Goal: Information Seeking & Learning: Learn about a topic

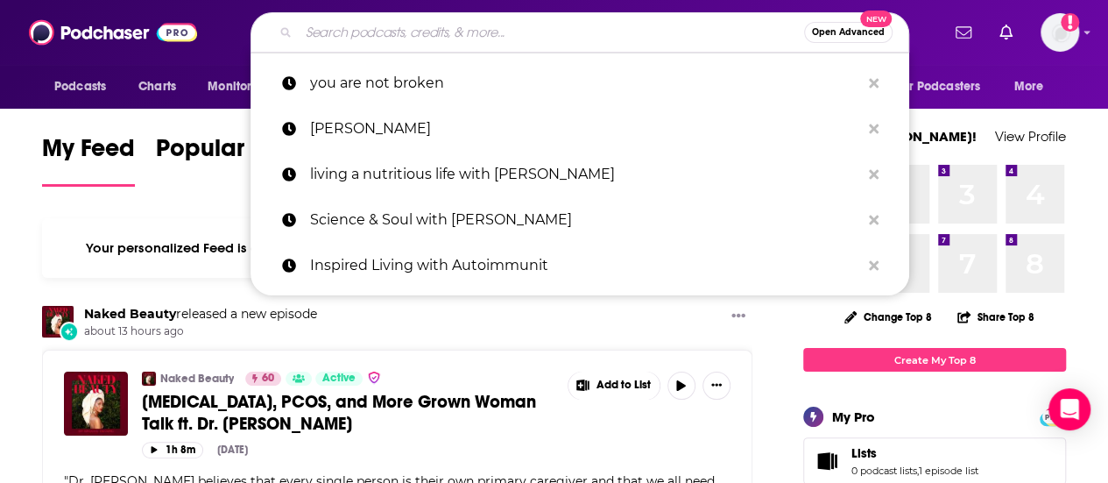
click at [453, 31] on input "Search podcasts, credits, & more..." at bounding box center [551, 32] width 505 height 28
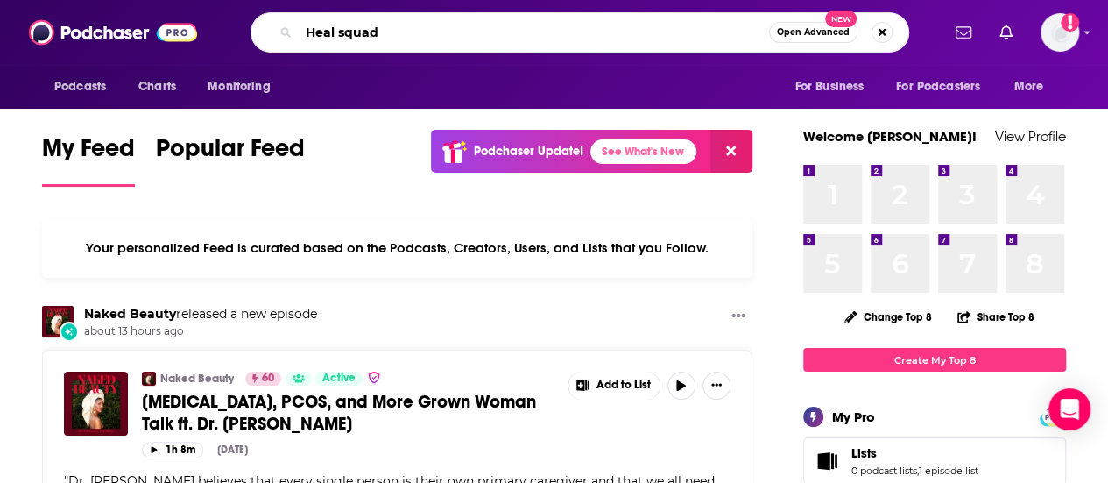
type input "Heal squad"
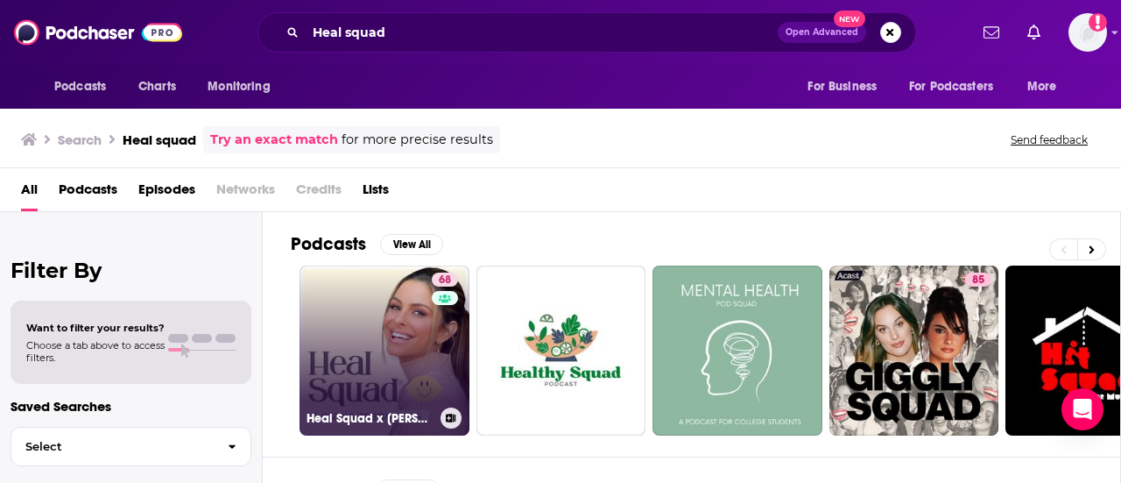
click at [365, 328] on link "68 Heal Squad x [PERSON_NAME]" at bounding box center [385, 350] width 170 height 170
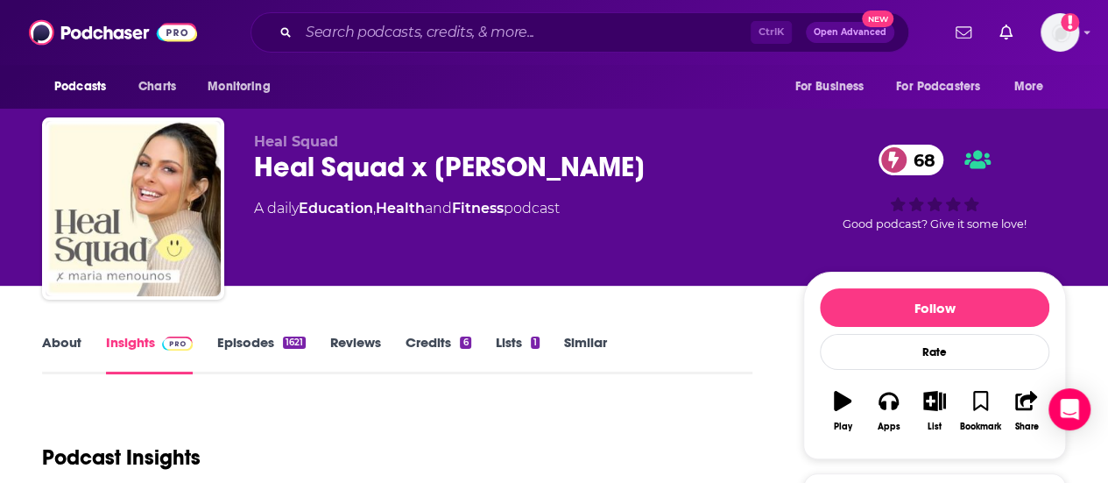
click at [406, 177] on div "Heal Squad x [PERSON_NAME] 68" at bounding box center [514, 167] width 521 height 34
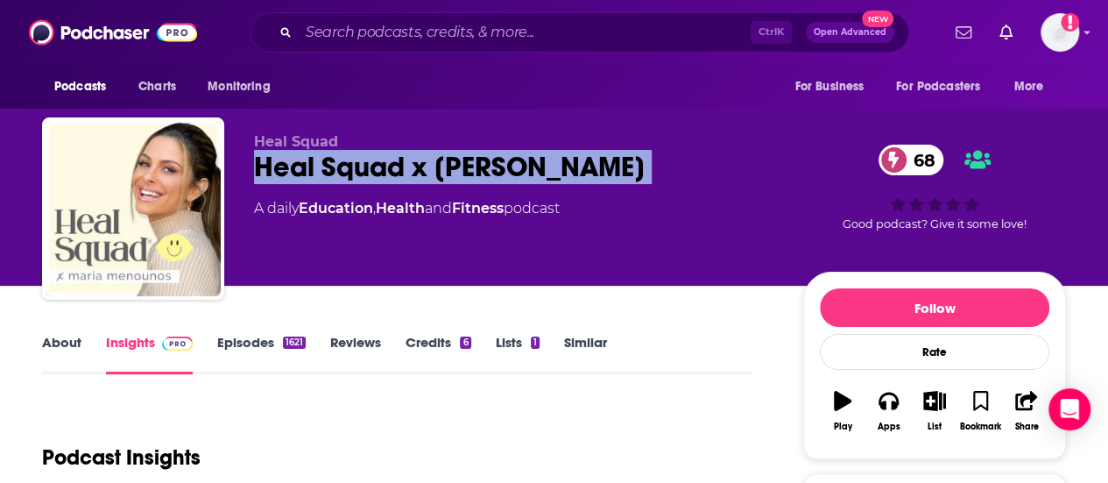
click at [406, 177] on div "Heal Squad x [PERSON_NAME] 68" at bounding box center [514, 167] width 521 height 34
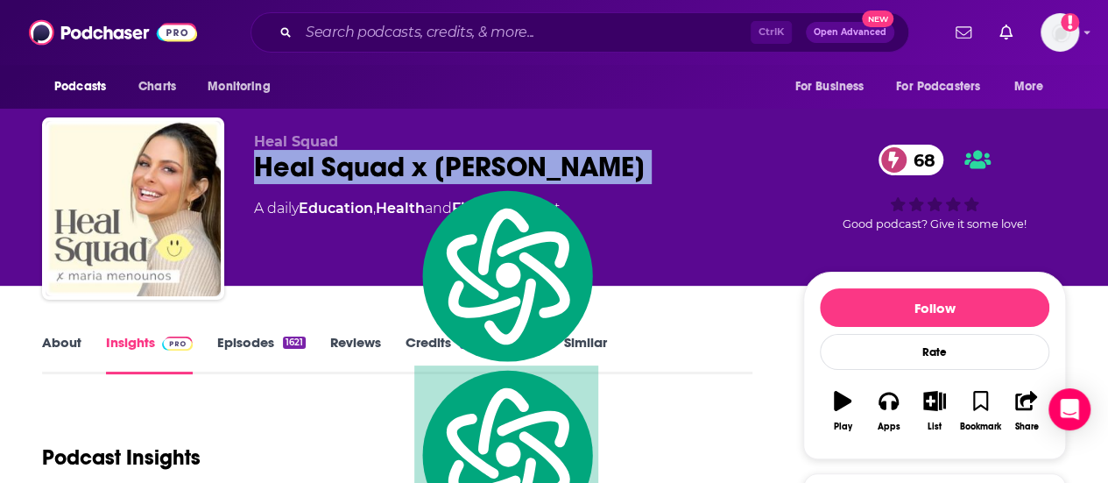
click at [406, 177] on div "Heal Squad x [PERSON_NAME] 68" at bounding box center [514, 167] width 521 height 34
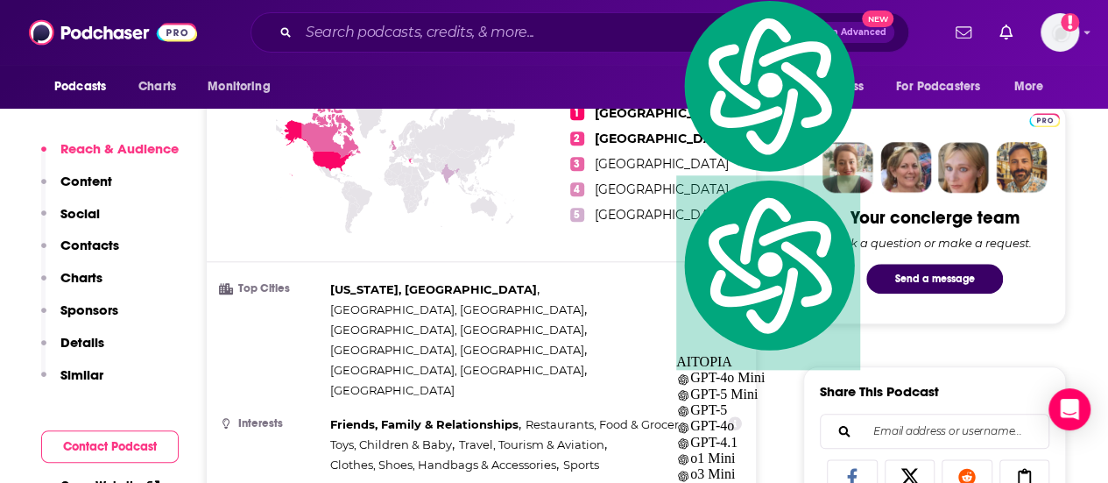
scroll to position [1314, 0]
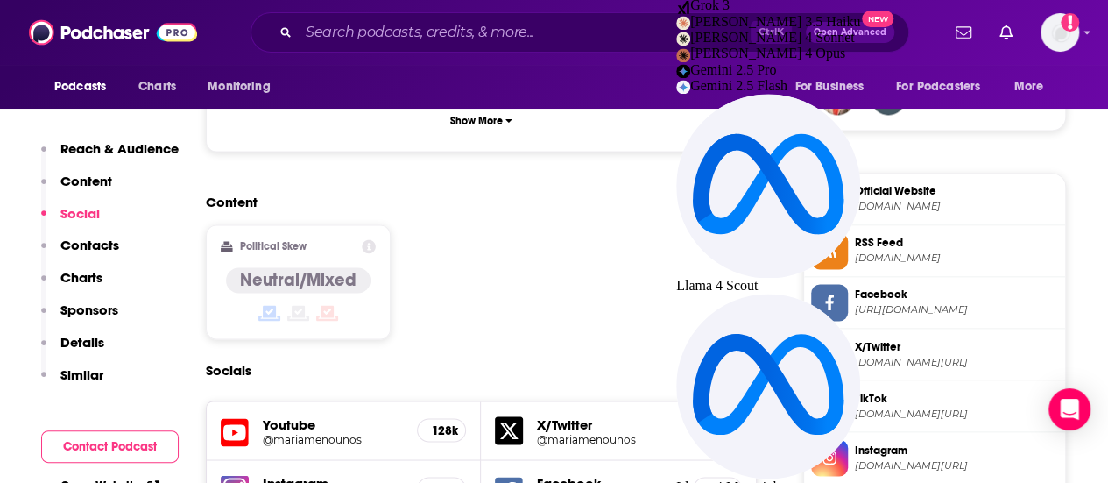
drag, startPoint x: 925, startPoint y: 231, endPoint x: 915, endPoint y: 232, distance: 9.7
click at [925, 199] on span "Official Website" at bounding box center [956, 191] width 203 height 16
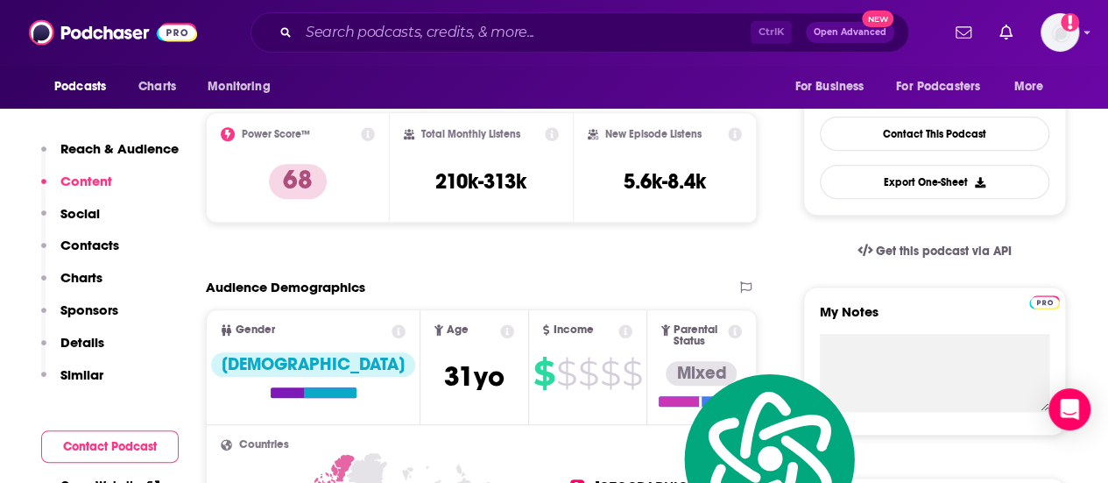
scroll to position [263, 0]
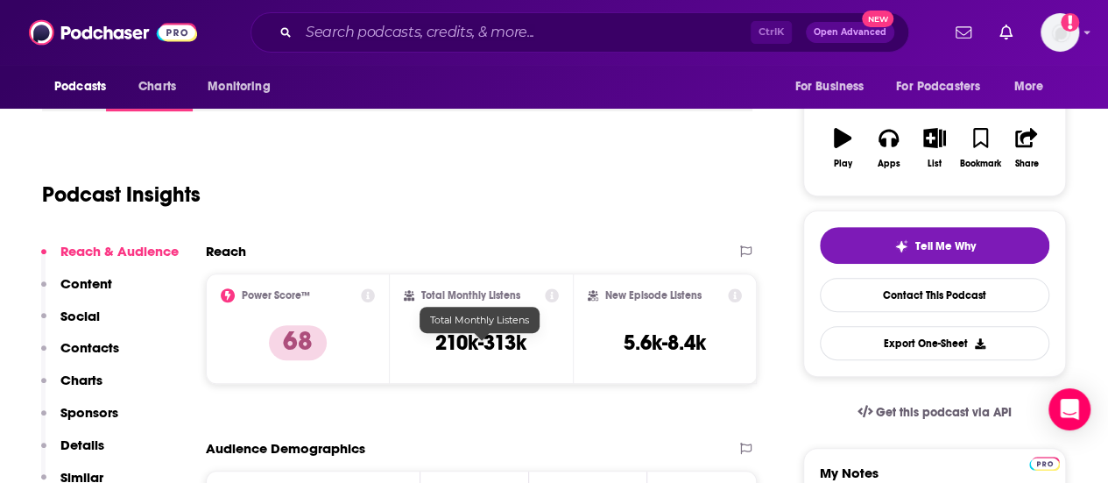
click at [465, 356] on h3 "210k-313k" at bounding box center [480, 342] width 91 height 26
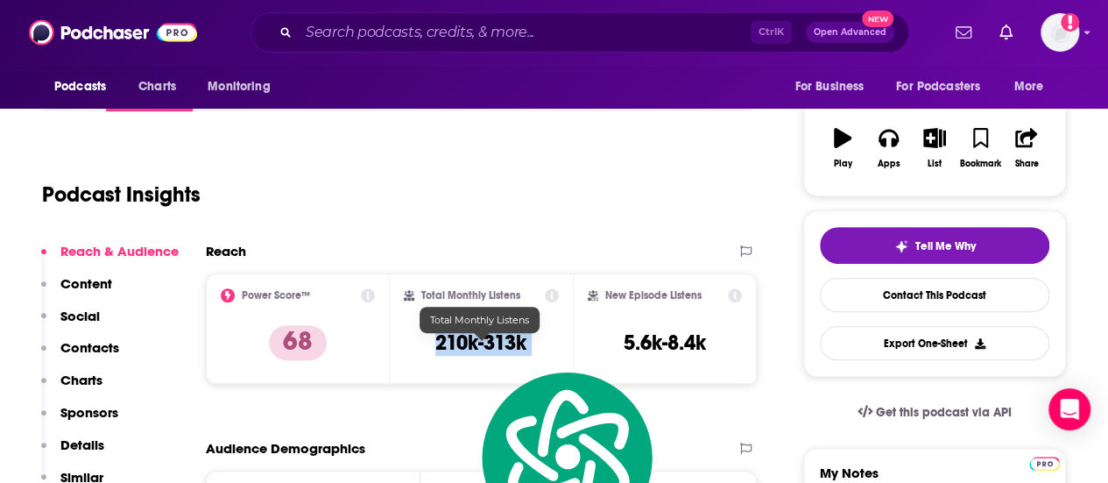
click at [465, 356] on h3 "210k-313k" at bounding box center [480, 342] width 91 height 26
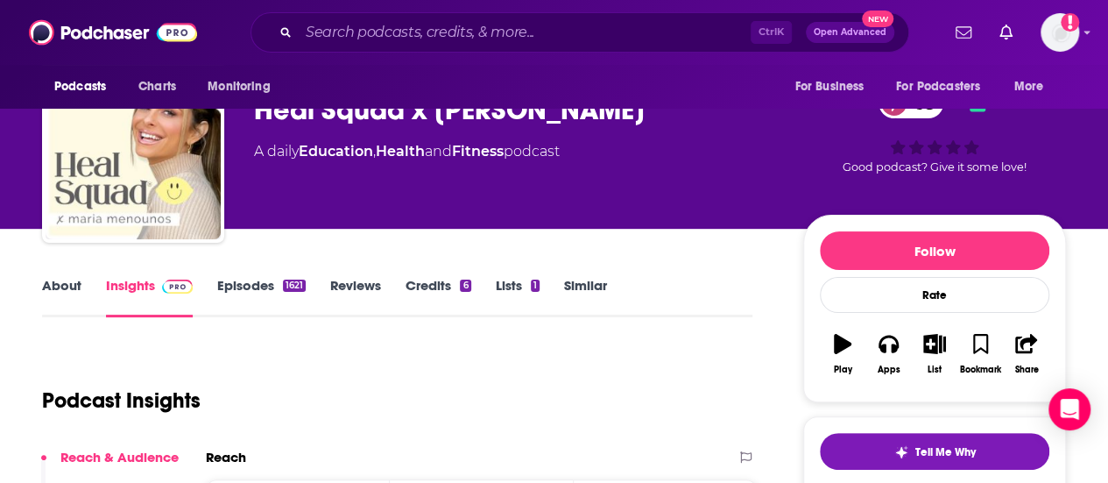
scroll to position [0, 0]
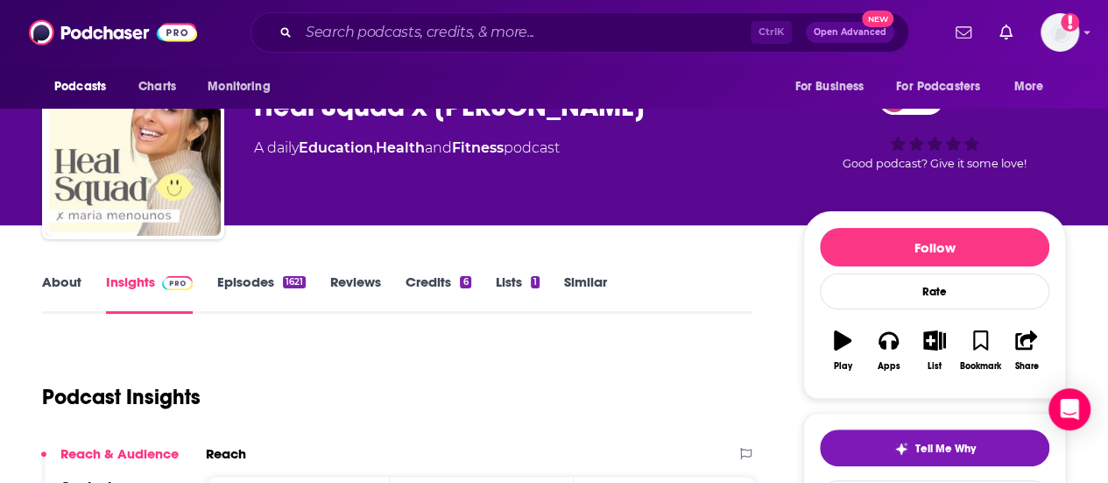
drag, startPoint x: 106, startPoint y: 393, endPoint x: 263, endPoint y: 453, distance: 167.7
click at [110, 381] on div "Podcast Insights" at bounding box center [390, 386] width 696 height 89
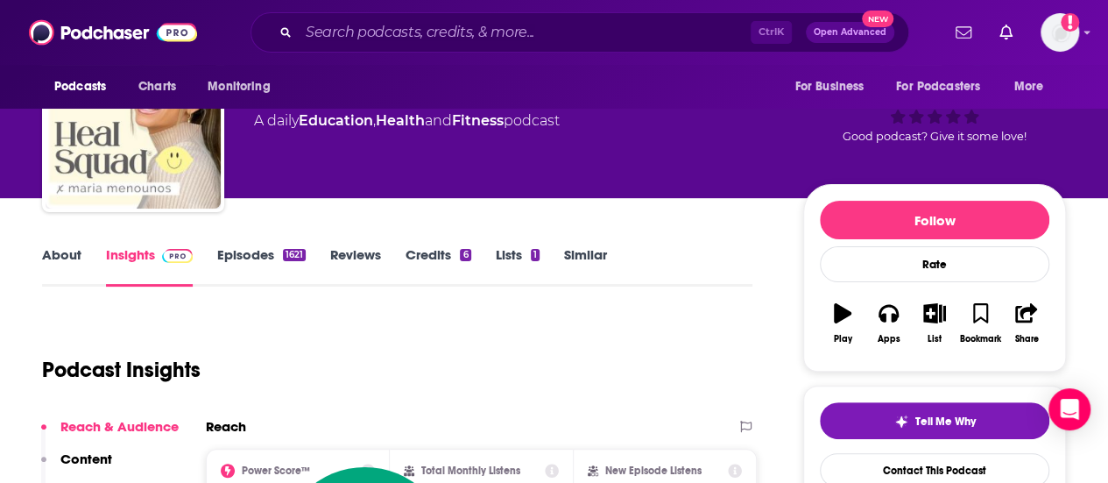
click at [73, 269] on link "About" at bounding box center [61, 266] width 39 height 40
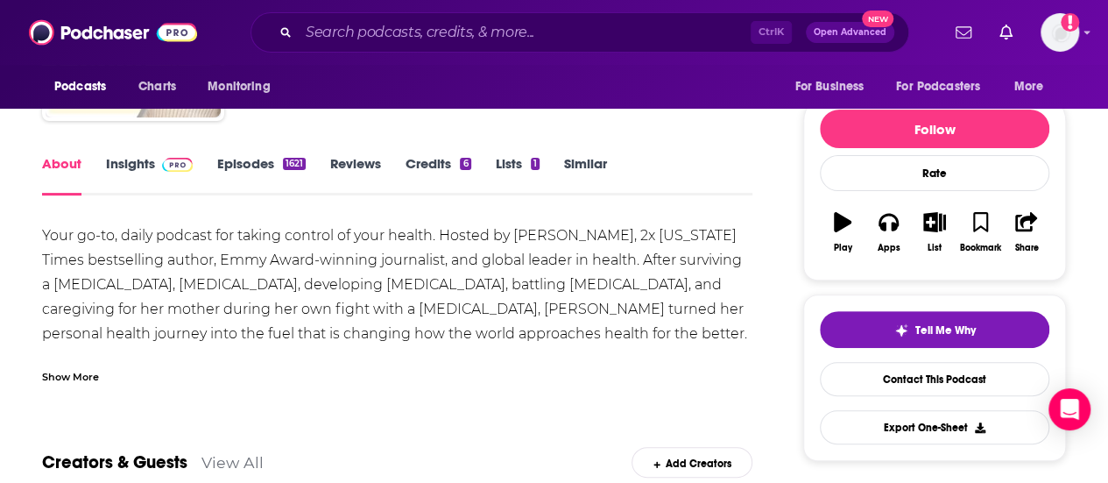
scroll to position [263, 0]
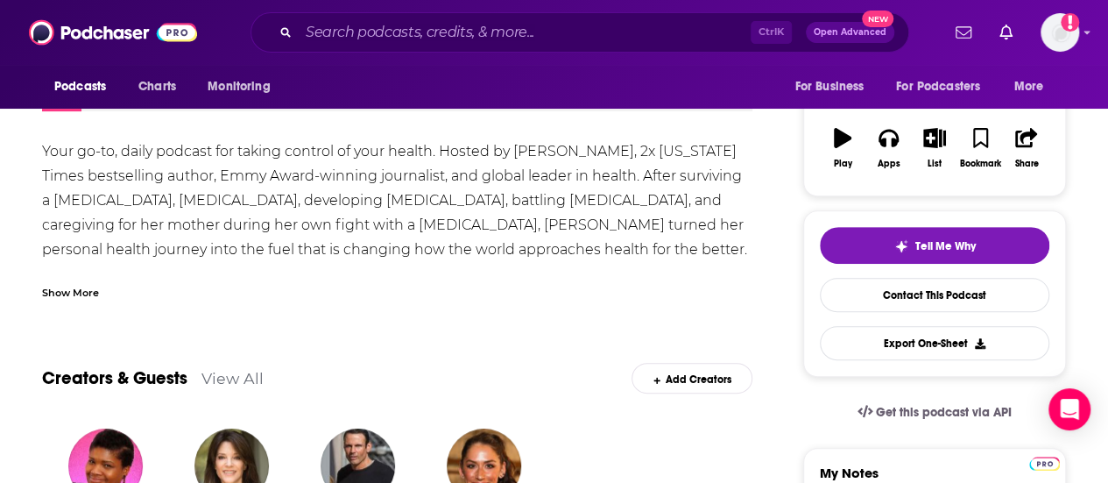
click at [89, 294] on div "Show More" at bounding box center [70, 291] width 57 height 17
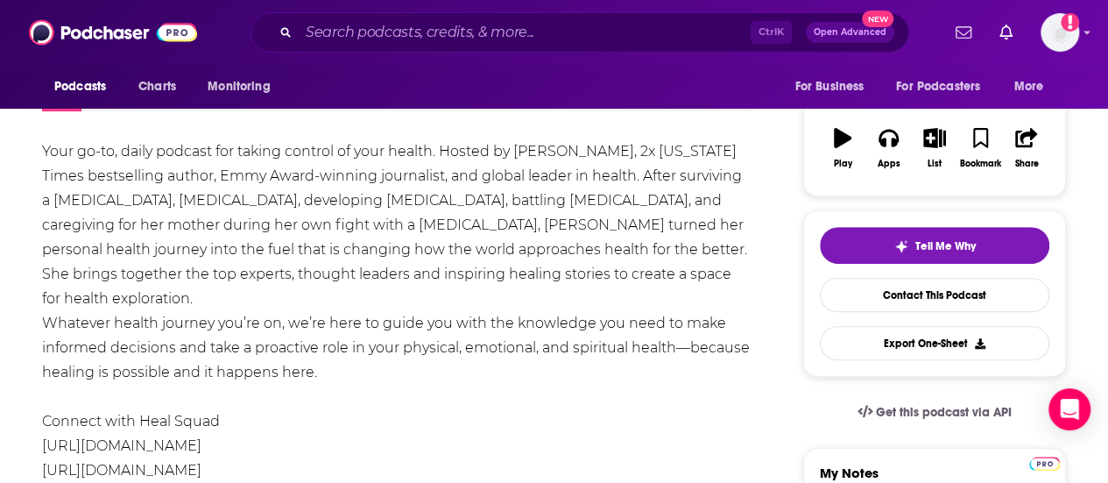
click at [84, 302] on div "Your go-to, daily podcast for taking control of your health. Hosted by [PERSON_…" at bounding box center [397, 335] width 710 height 392
click at [54, 300] on div "Your go-to, daily podcast for taking control of your health. Hosted by [PERSON_…" at bounding box center [397, 335] width 710 height 392
click at [289, 355] on div "Your go-to, daily podcast for taking control of your health. Hosted by [PERSON_…" at bounding box center [397, 335] width 710 height 392
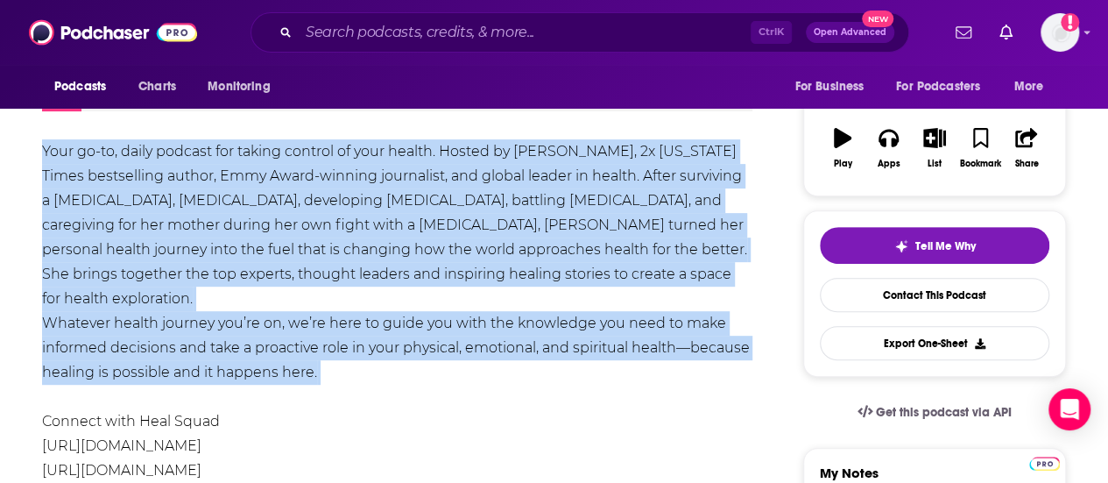
drag, startPoint x: 364, startPoint y: 389, endPoint x: 0, endPoint y: 150, distance: 435.9
copy div "Your go-to, daily podcast for taking control of your health. Hosted by [PERSON_…"
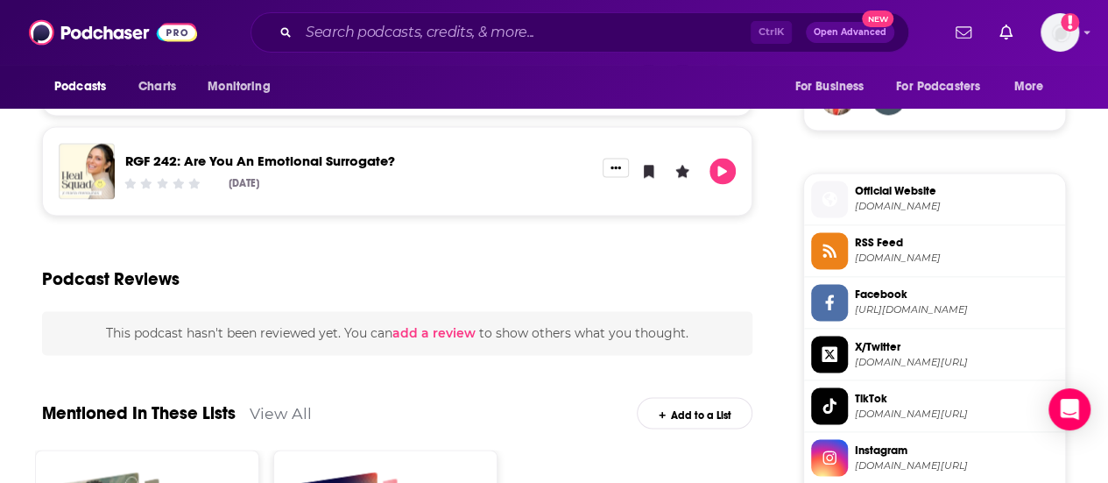
scroll to position [1489, 0]
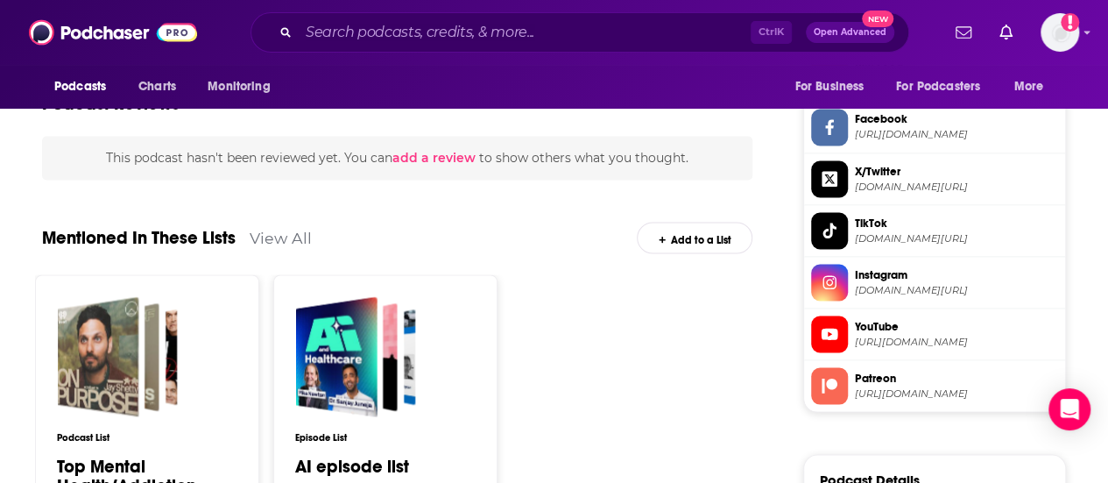
drag, startPoint x: 888, startPoint y: 316, endPoint x: 669, endPoint y: 427, distance: 245.6
click at [669, 431] on div "Podcast List Top Mental Health/Addiction Podcasts 2024 202 Podcasts 0 [DATE] Cu…" at bounding box center [397, 421] width 724 height 294
